Goal: Information Seeking & Learning: Understand process/instructions

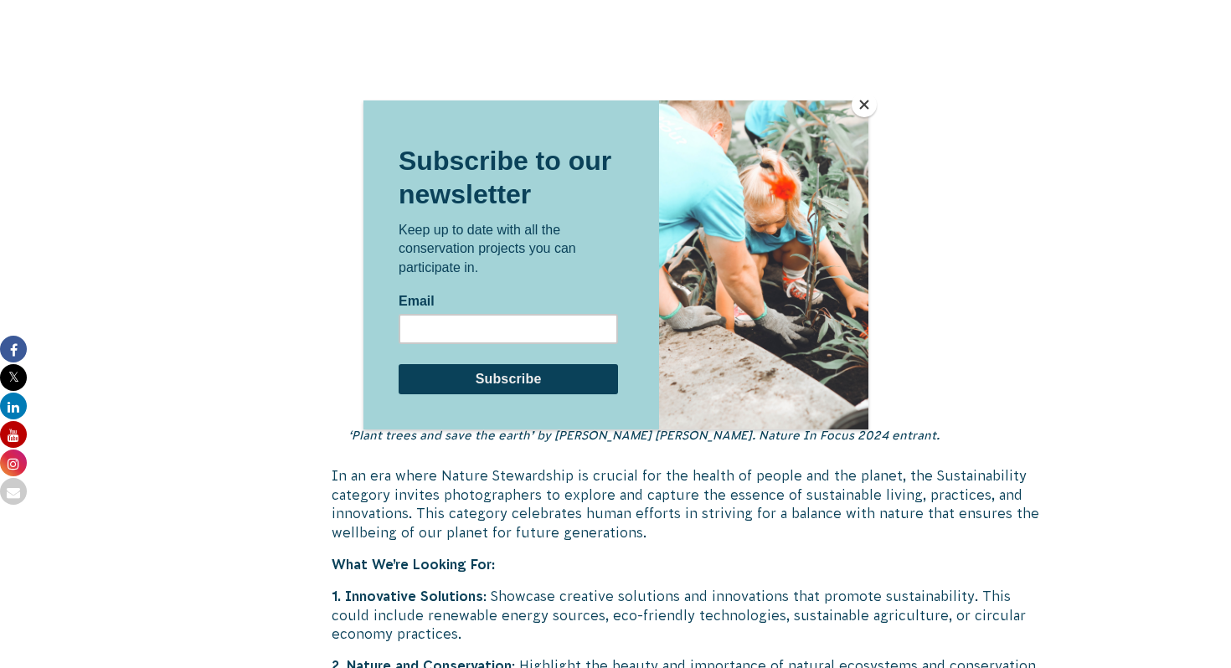
scroll to position [4338, 0]
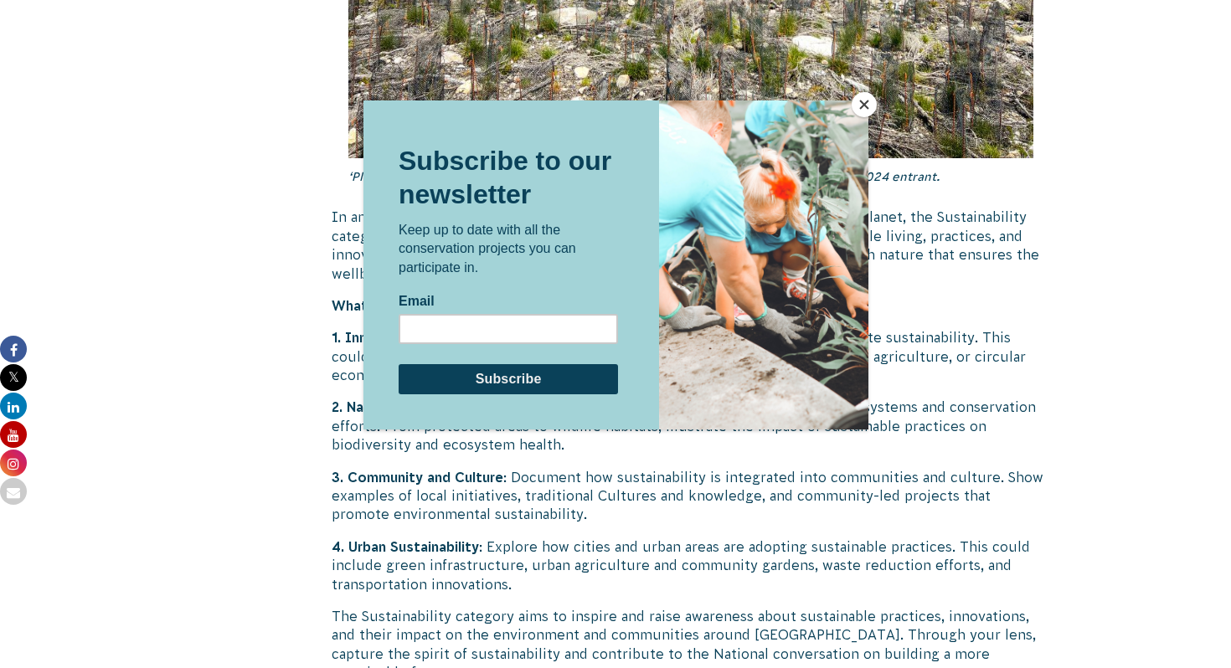
click at [862, 100] on button "Close" at bounding box center [864, 104] width 25 height 25
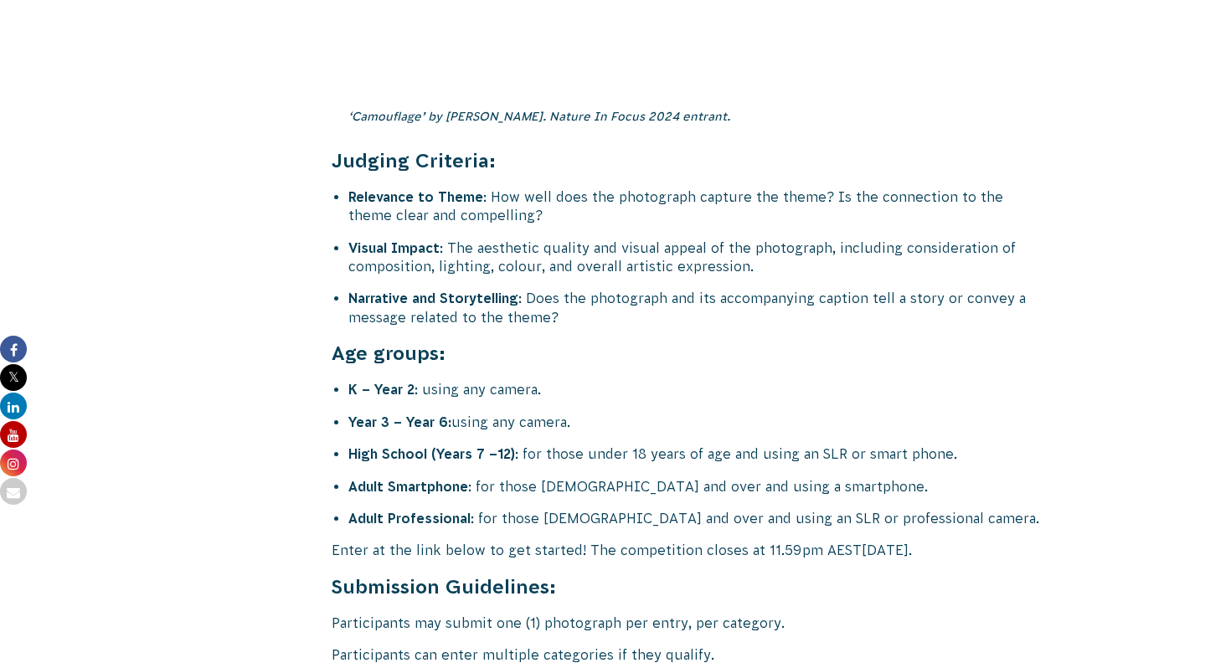
scroll to position [6526, 0]
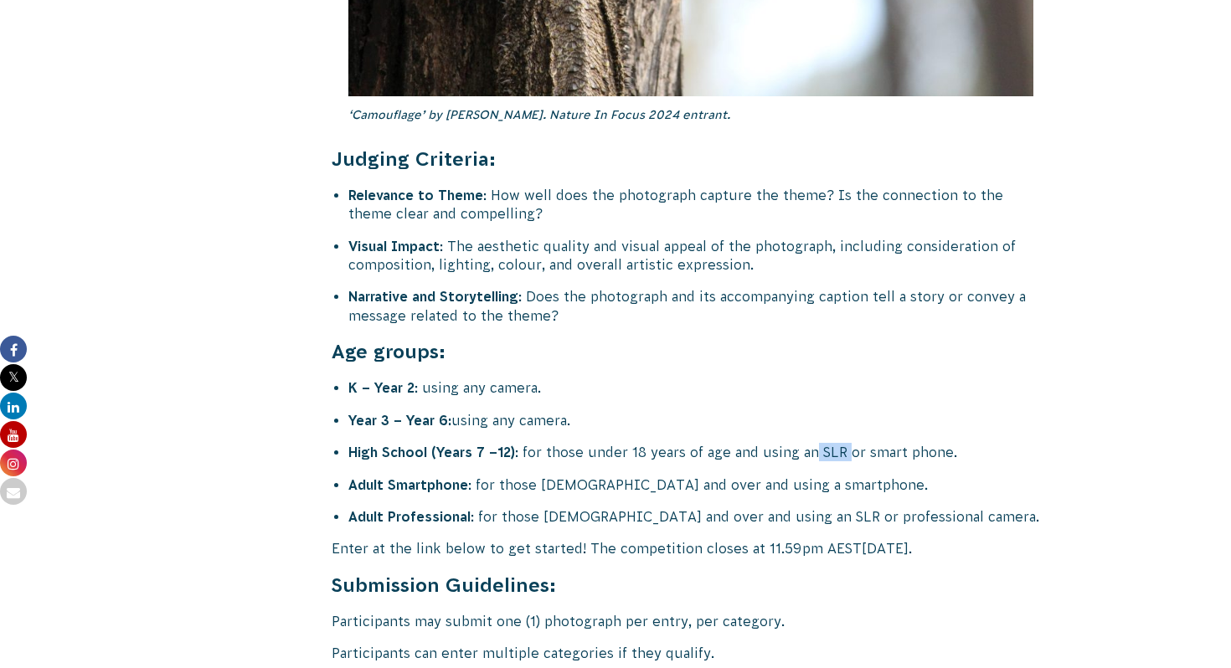
drag, startPoint x: 812, startPoint y: 396, endPoint x: 842, endPoint y: 395, distance: 30.2
click at [842, 443] on li "High School (Years 7 –12) : for those under 18 years of age and using an SLR or…" at bounding box center [699, 452] width 702 height 18
copy li "SLR"
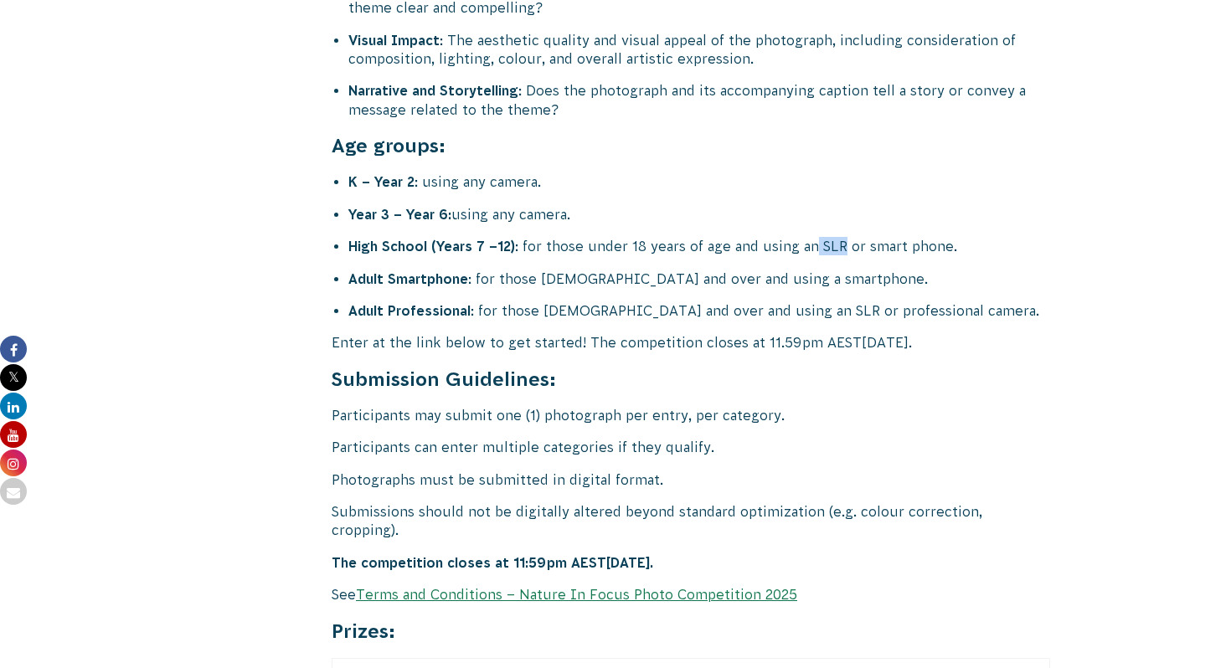
scroll to position [6734, 0]
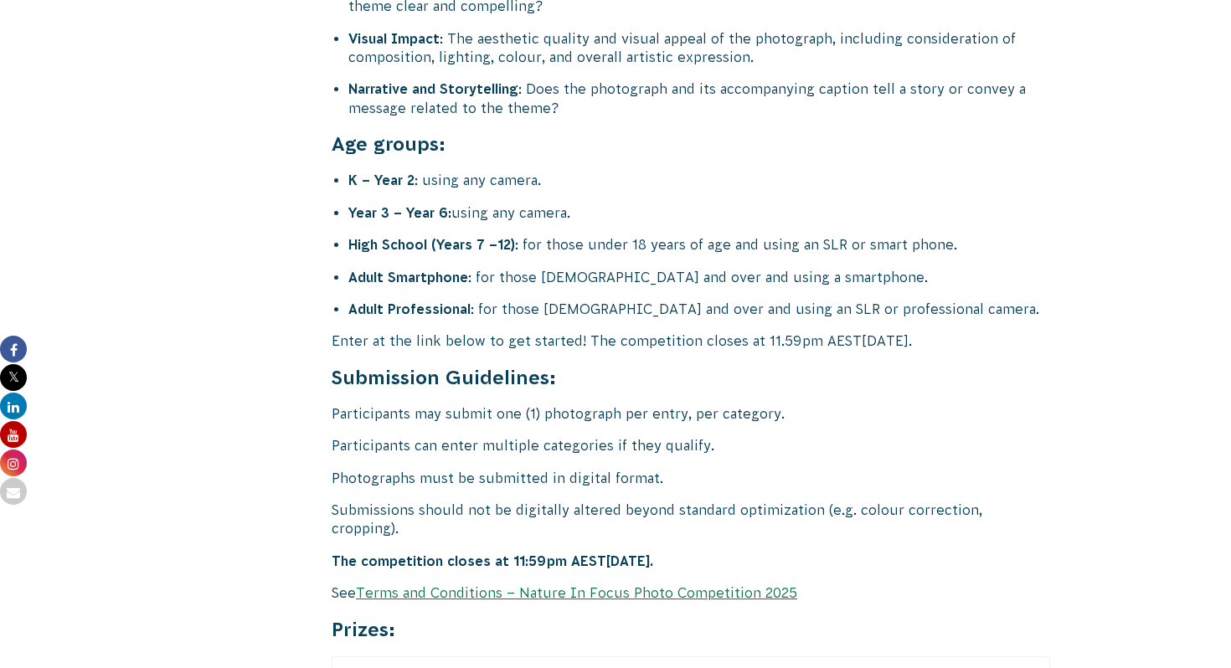
click at [981, 364] on h4 "Submission Guidelines:" at bounding box center [691, 377] width 718 height 27
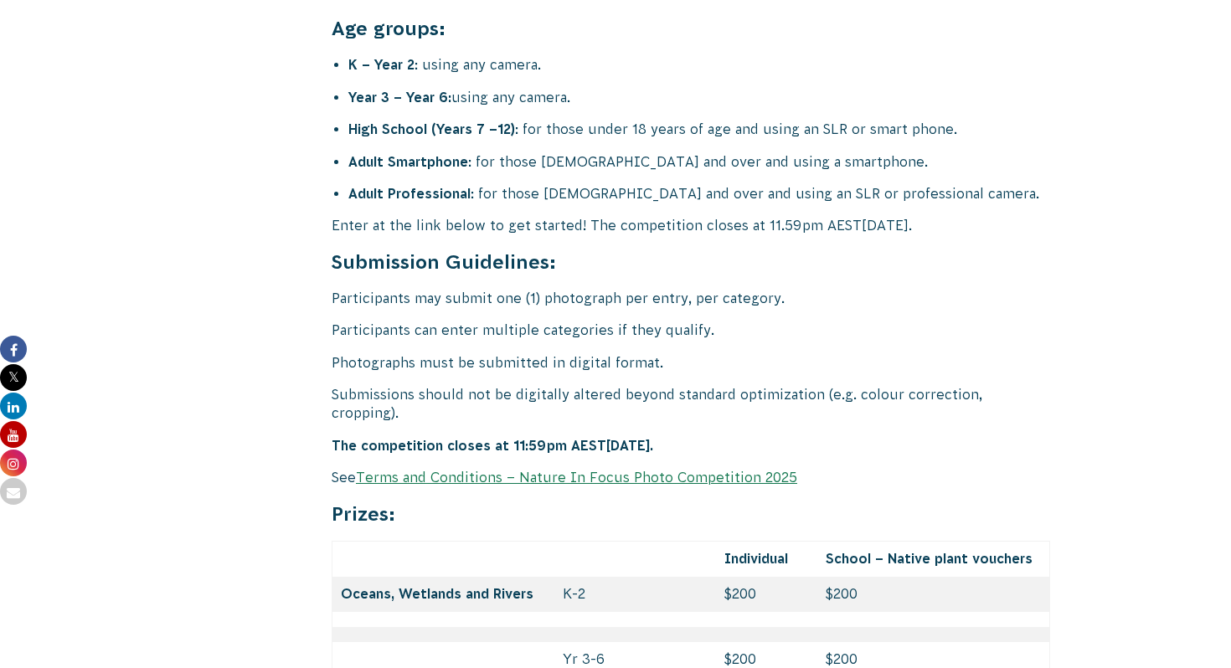
scroll to position [6850, 0]
click at [754, 469] on link "Terms and Conditions – Nature In Focus Photo Competition 2025" at bounding box center [576, 476] width 441 height 15
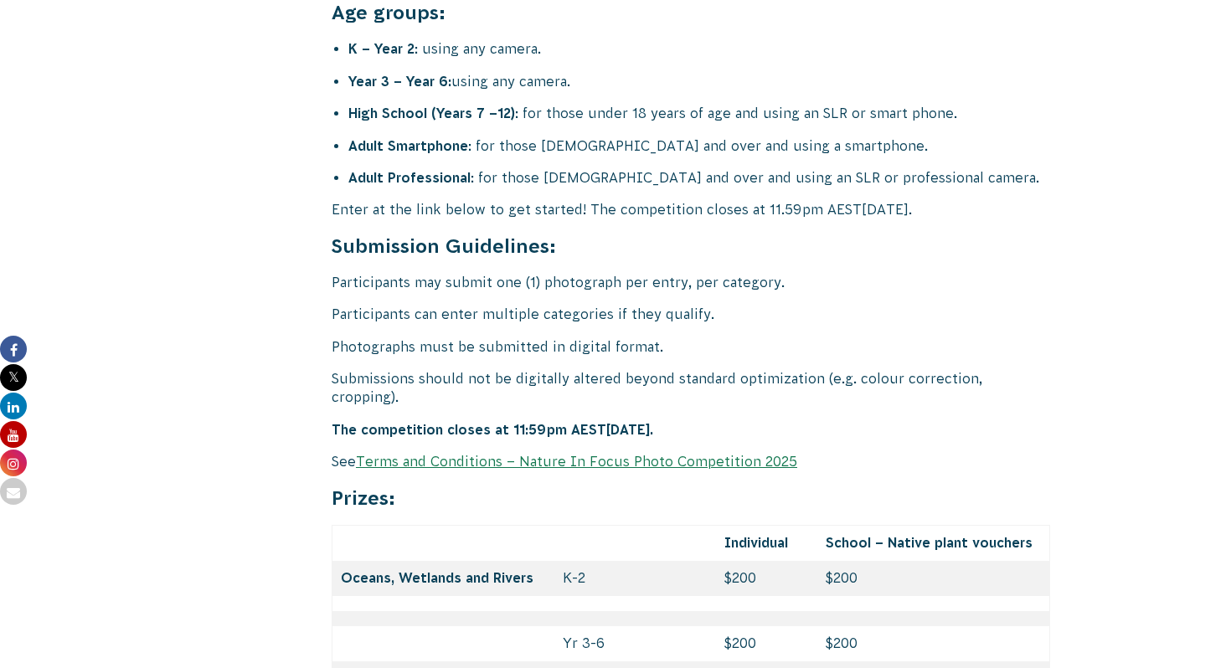
scroll to position [6960, 0]
